Goal: Information Seeking & Learning: Find specific fact

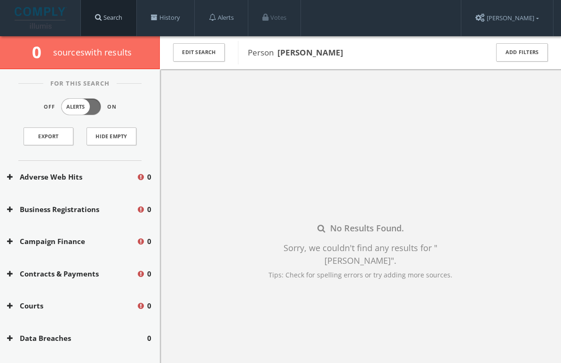
click at [114, 18] on link "Search" at bounding box center [108, 18] width 55 height 36
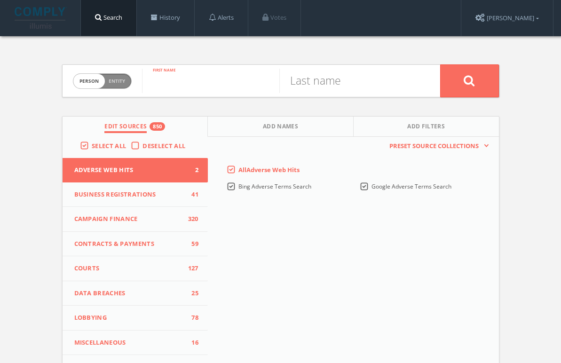
click at [191, 82] on input "text" at bounding box center [210, 81] width 137 height 24
type input "[PERSON_NAME]"
type input "Sardina"
click at [469, 80] on button at bounding box center [469, 80] width 59 height 33
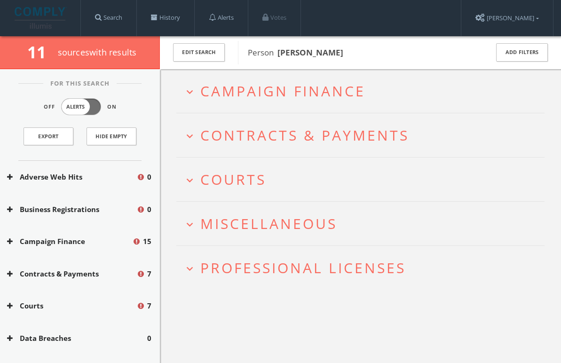
click at [254, 94] on span "Campaign Finance" at bounding box center [282, 90] width 165 height 19
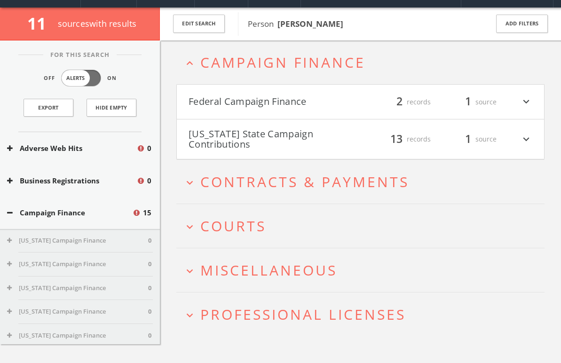
scroll to position [36, 0]
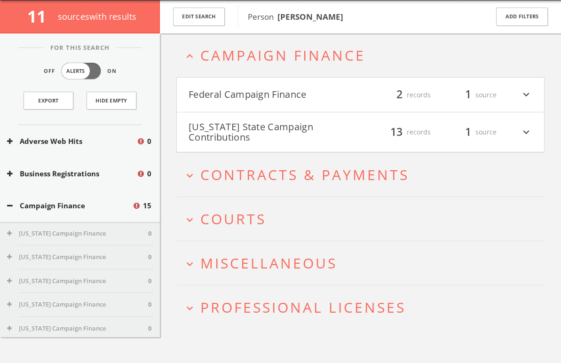
click at [245, 95] on button "Federal Campaign Finance" at bounding box center [275, 95] width 172 height 16
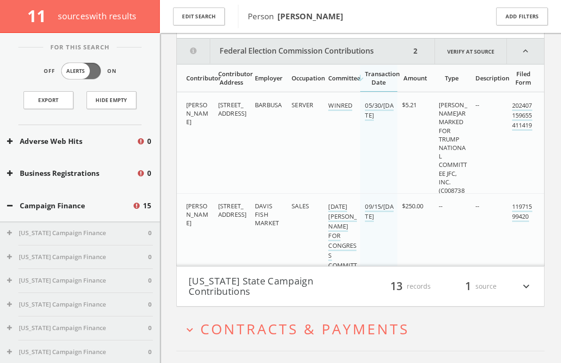
scroll to position [218, 0]
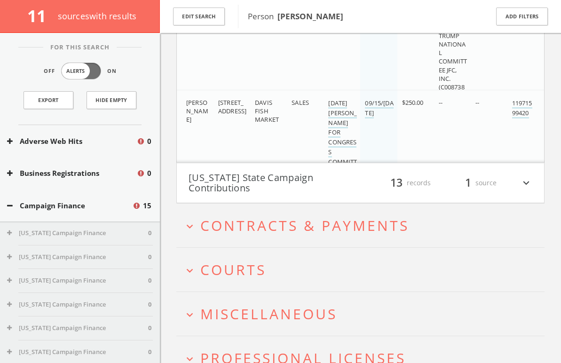
click at [238, 227] on span "Contracts & Payments" at bounding box center [304, 225] width 209 height 19
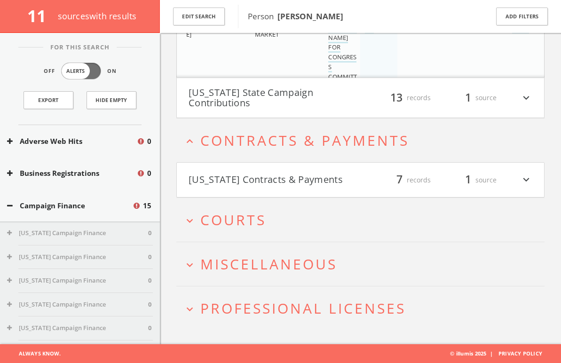
click at [238, 222] on span "Courts" at bounding box center [233, 219] width 66 height 19
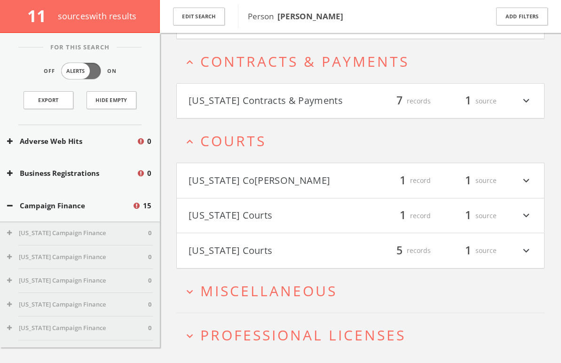
scroll to position [409, 0]
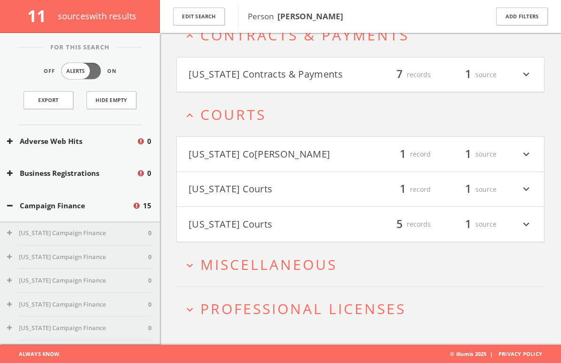
click at [223, 229] on button "[US_STATE] Courts" at bounding box center [275, 224] width 172 height 16
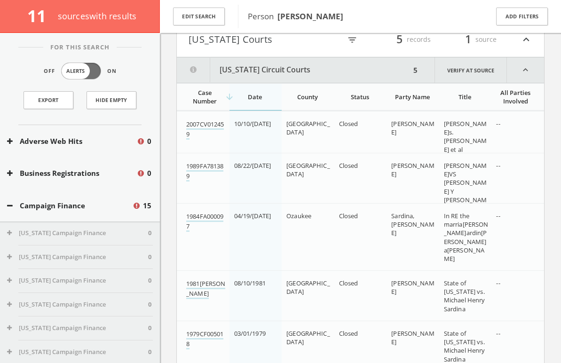
scroll to position [617, 0]
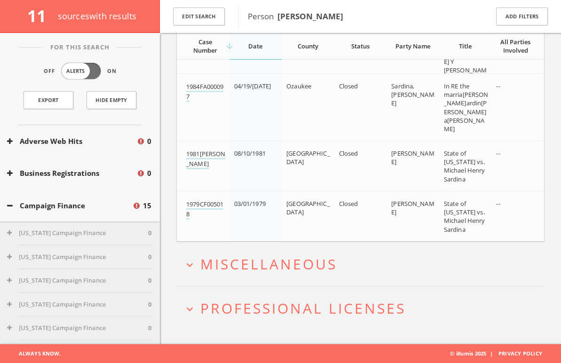
click at [232, 256] on span "Miscellaneous" at bounding box center [268, 263] width 137 height 19
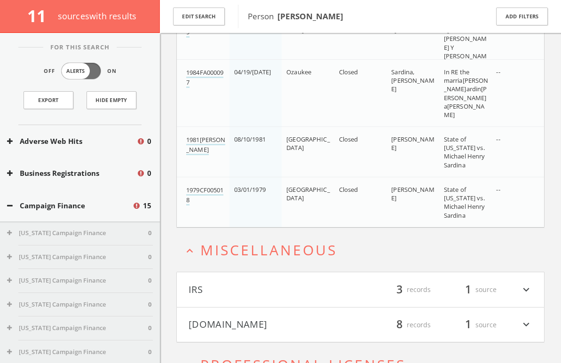
scroll to position [794, 0]
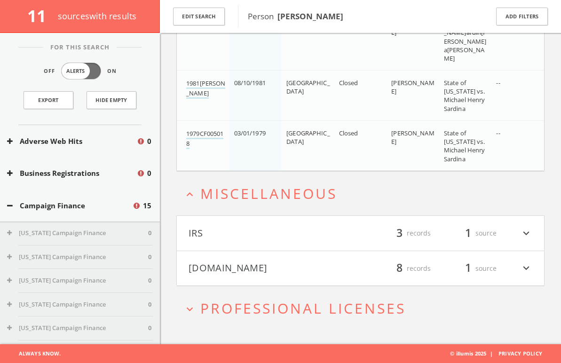
click at [225, 265] on button "[DOMAIN_NAME]" at bounding box center [275, 268] width 172 height 16
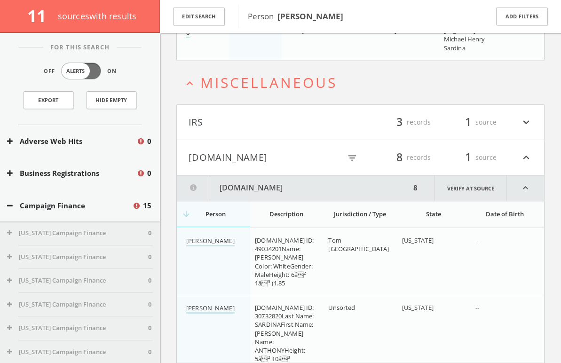
scroll to position [956, 0]
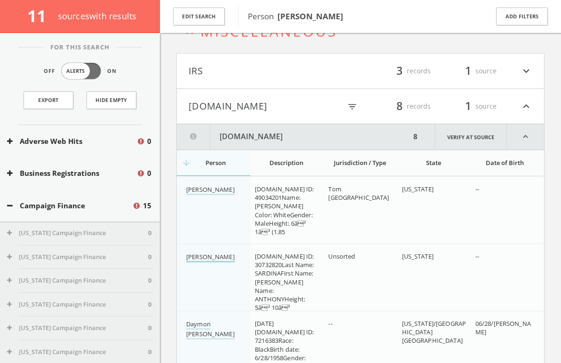
click at [206, 260] on link "[PERSON_NAME]" at bounding box center [210, 257] width 48 height 10
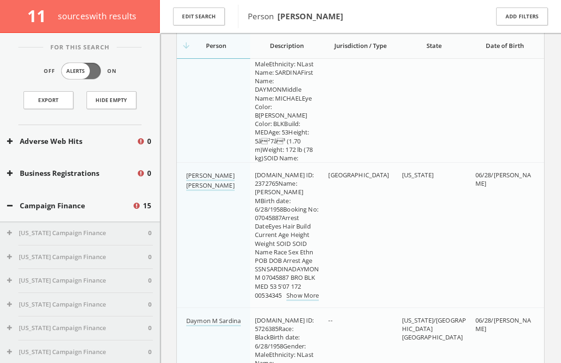
scroll to position [1714, 0]
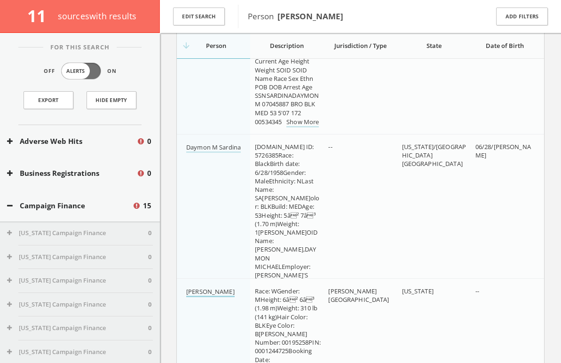
click at [194, 293] on link "[PERSON_NAME]" at bounding box center [210, 292] width 48 height 10
